Goal: Transaction & Acquisition: Download file/media

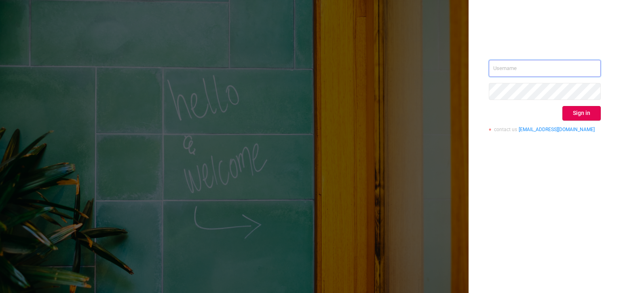
type input "[PERSON_NAME][EMAIL_ADDRESS][DOMAIN_NAME]"
click at [568, 108] on button "Sign in" at bounding box center [581, 113] width 38 height 15
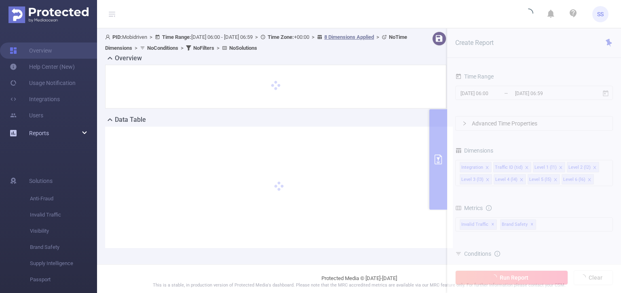
click at [81, 129] on div "Reports" at bounding box center [48, 133] width 97 height 16
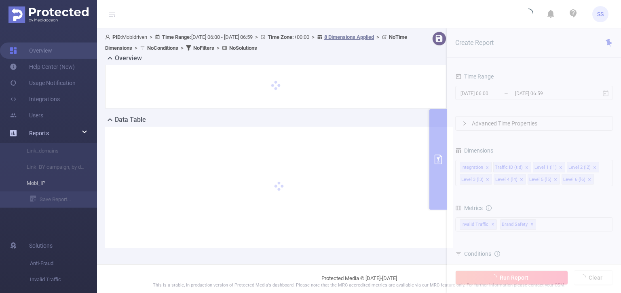
click at [35, 184] on li "Mobi_IP" at bounding box center [48, 183] width 97 height 16
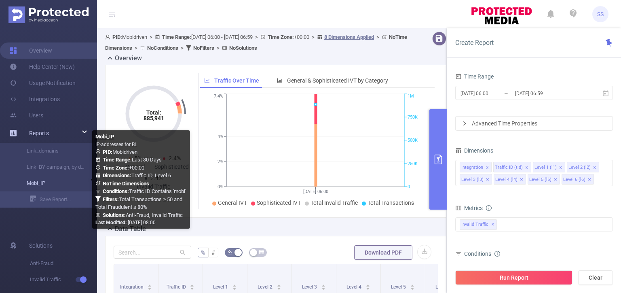
click at [35, 184] on link "Mobi_IP" at bounding box center [51, 183] width 71 height 16
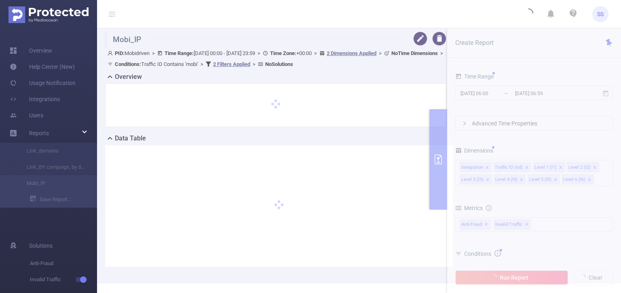
click at [321, 76] on div "Overview" at bounding box center [279, 77] width 348 height 11
type input "[DATE] 00:00"
type input "[DATE] 23:59"
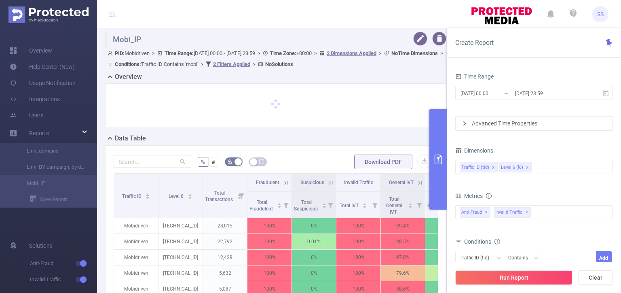
click at [436, 147] on button "primary" at bounding box center [438, 159] width 18 height 100
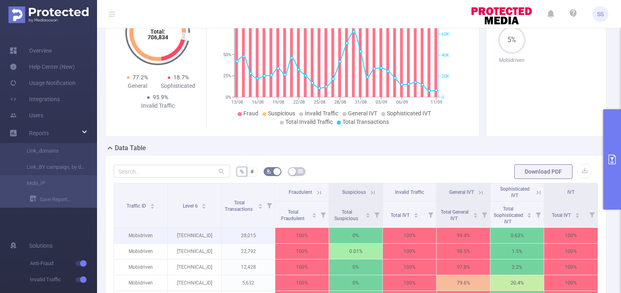
scroll to position [162, 0]
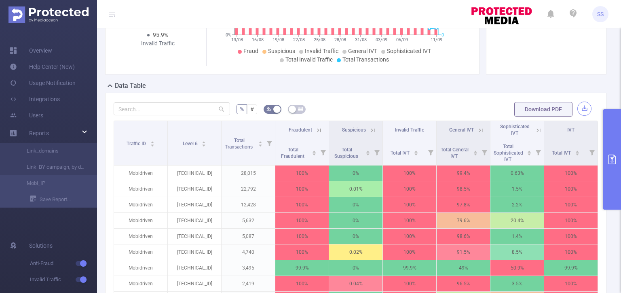
click at [577, 108] on button "button" at bounding box center [584, 108] width 14 height 14
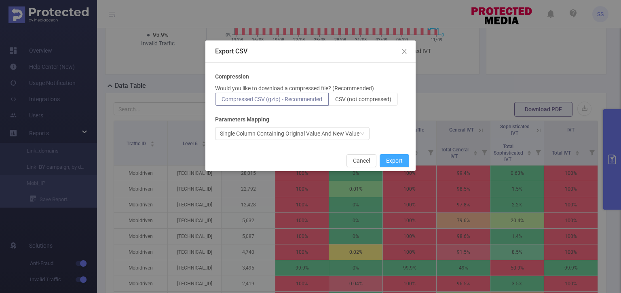
click at [389, 158] on button "Export" at bounding box center [395, 160] width 30 height 13
